Goal: Task Accomplishment & Management: Manage account settings

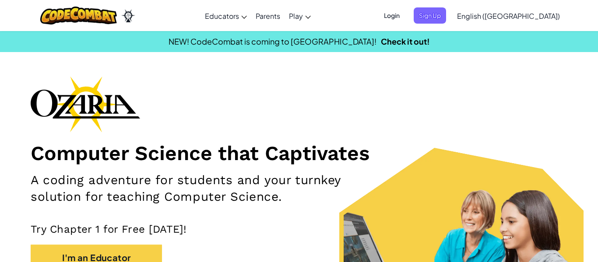
click at [405, 16] on span "Login" at bounding box center [392, 15] width 26 height 16
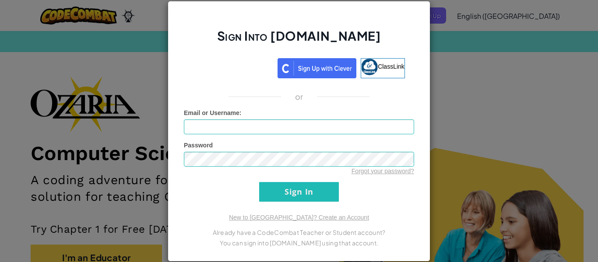
click at [507, 102] on div "Sign Into [DOMAIN_NAME] ClassLink or Unknown Error Email or Username : Password…" at bounding box center [299, 131] width 598 height 262
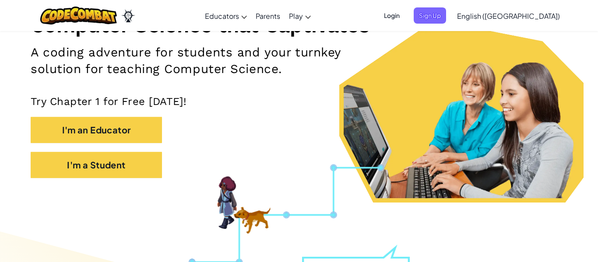
scroll to position [127, 0]
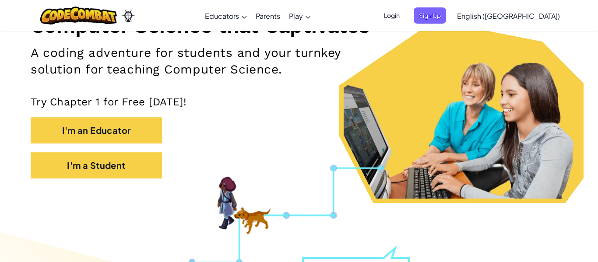
click at [405, 17] on span "Login" at bounding box center [392, 15] width 26 height 16
